Goal: Find contact information: Find contact information

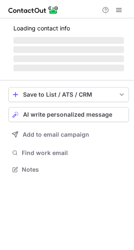
scroll to position [175, 134]
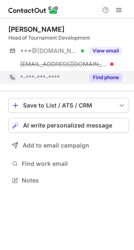
click at [111, 81] on button "Find phone" at bounding box center [105, 77] width 33 height 8
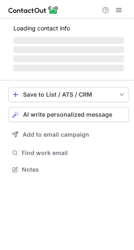
scroll to position [169, 134]
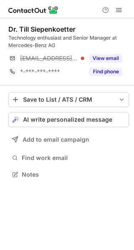
click at [109, 72] on button "Find phone" at bounding box center [105, 72] width 33 height 8
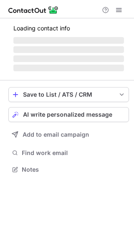
scroll to position [175, 134]
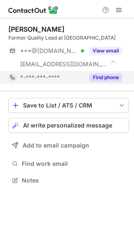
click at [104, 74] on button "Find phone" at bounding box center [105, 77] width 33 height 8
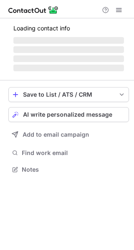
scroll to position [196, 134]
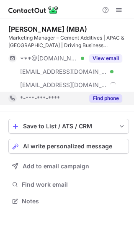
click at [104, 102] on button "Find phone" at bounding box center [105, 98] width 33 height 8
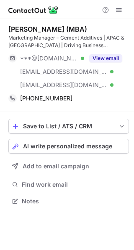
scroll to position [196, 134]
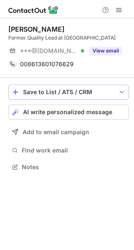
scroll to position [161, 134]
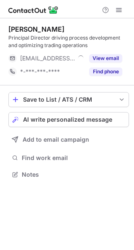
scroll to position [169, 134]
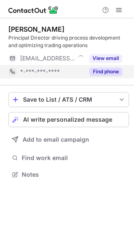
click at [103, 73] on button "Find phone" at bounding box center [105, 72] width 33 height 8
click at [84, 73] on div "*-***-***-****" at bounding box center [52, 72] width 64 height 8
click at [103, 73] on div "*-***-***-****" at bounding box center [71, 72] width 102 height 8
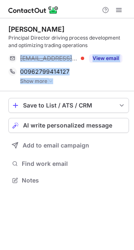
click at [50, 83] on img at bounding box center [50, 81] width 5 height 6
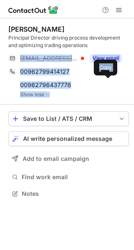
scroll to position [188, 134]
click at [50, 83] on span "00962796437776" at bounding box center [45, 85] width 51 height 8
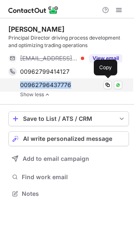
click at [50, 83] on span "00962796437776" at bounding box center [45, 85] width 51 height 8
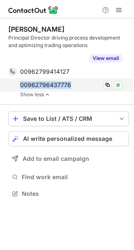
scroll to position [174, 134]
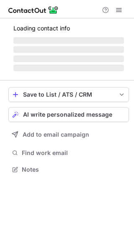
scroll to position [164, 134]
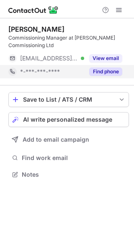
click at [108, 73] on button "Find phone" at bounding box center [105, 72] width 33 height 8
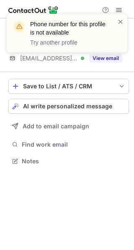
scroll to position [156, 134]
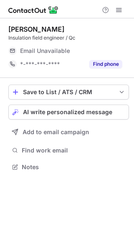
scroll to position [161, 134]
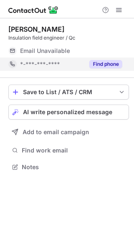
click at [113, 68] on button "Find phone" at bounding box center [105, 64] width 33 height 8
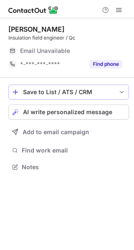
scroll to position [161, 134]
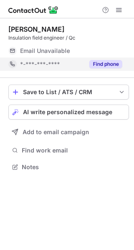
click at [94, 62] on button "Find phone" at bounding box center [105, 64] width 33 height 8
